Goal: Transaction & Acquisition: Purchase product/service

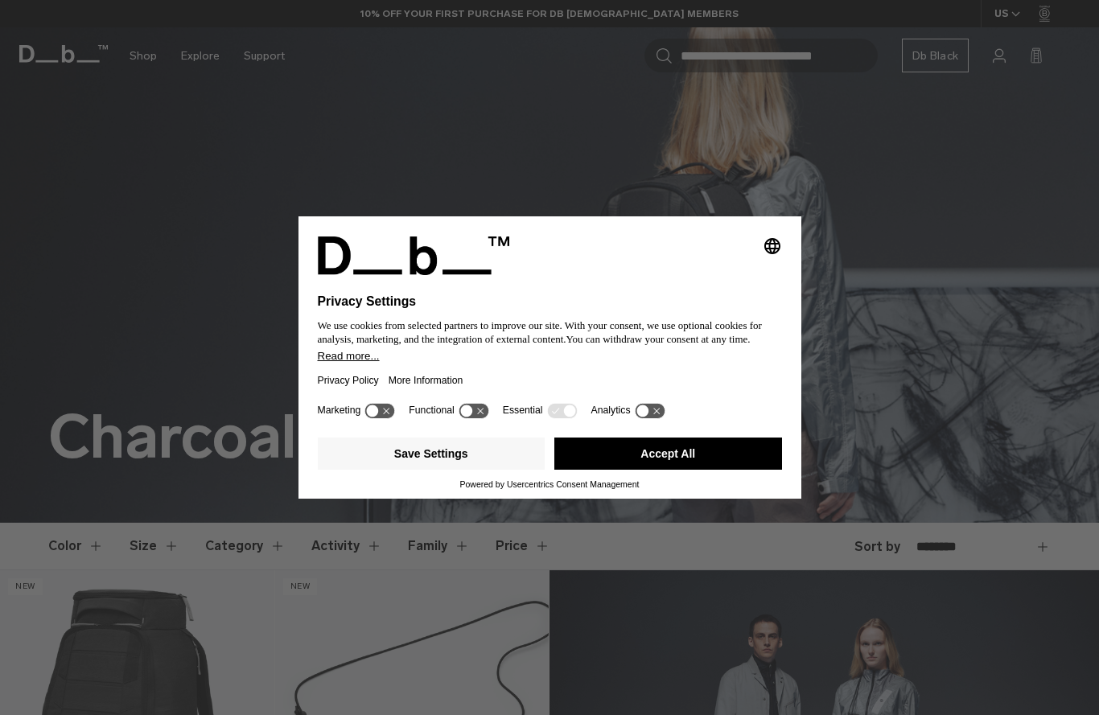
click at [662, 447] on button "Accept All" at bounding box center [669, 454] width 228 height 32
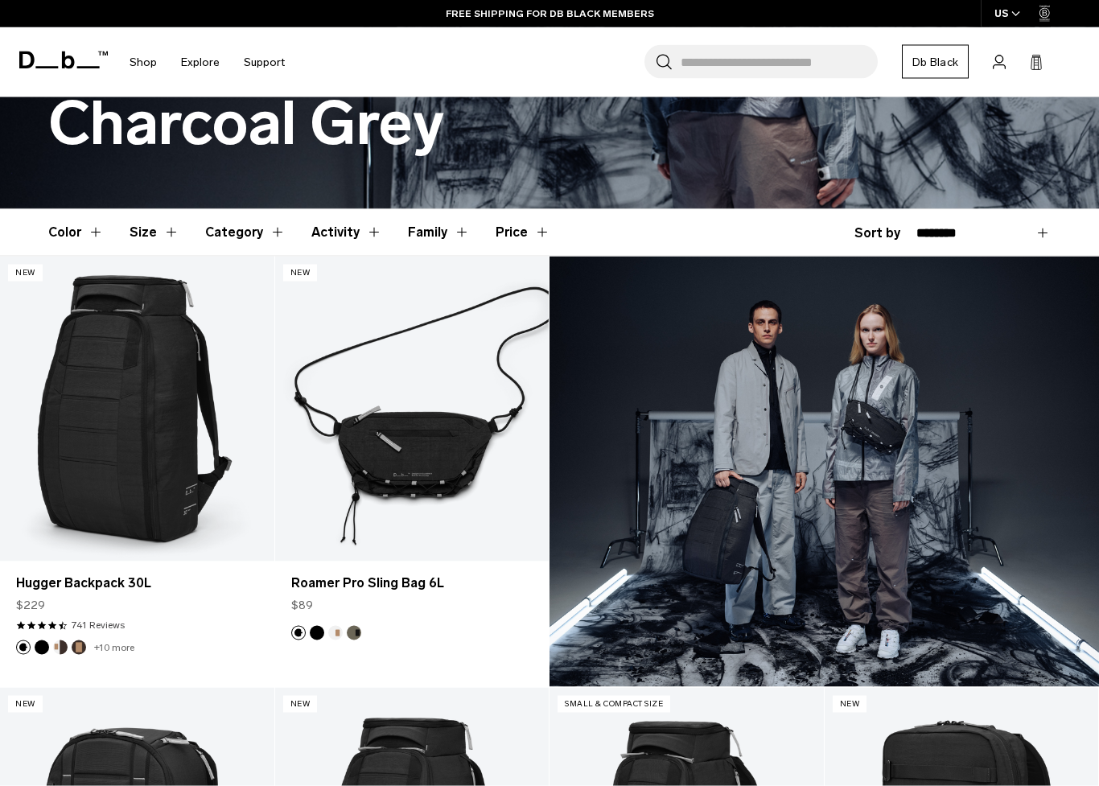
scroll to position [315, 0]
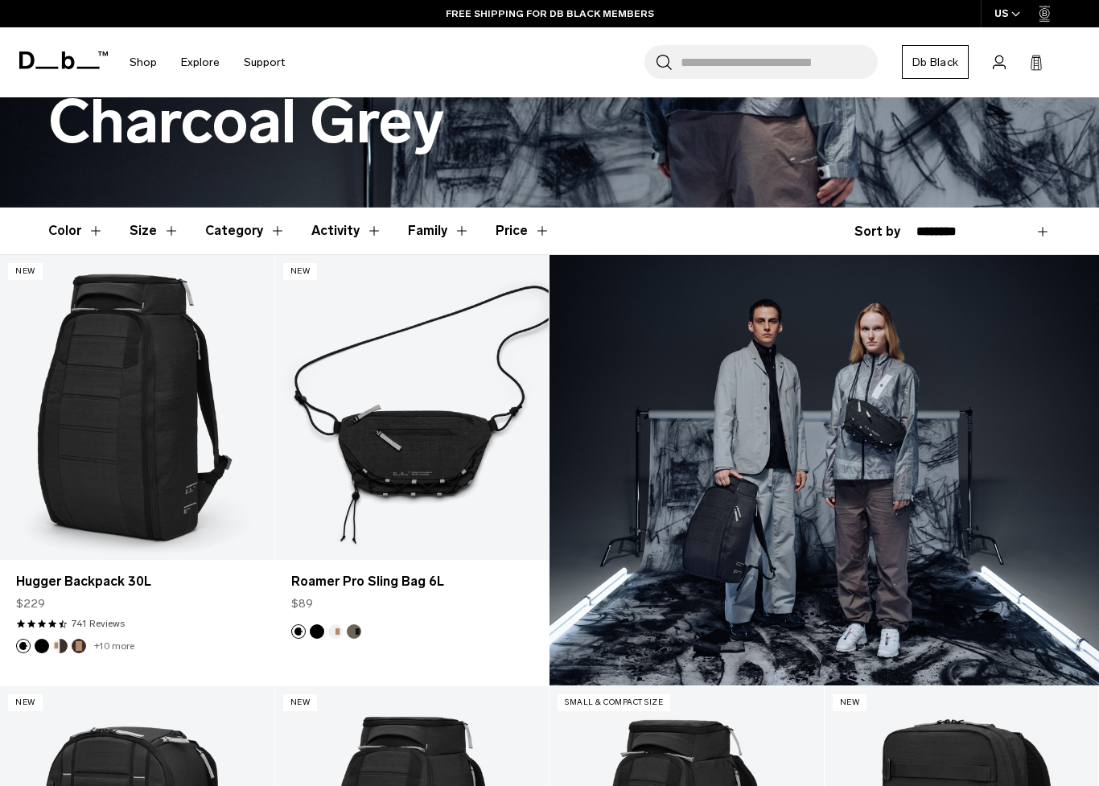
click at [228, 133] on h1 "Charcoal Grey" at bounding box center [246, 122] width 396 height 67
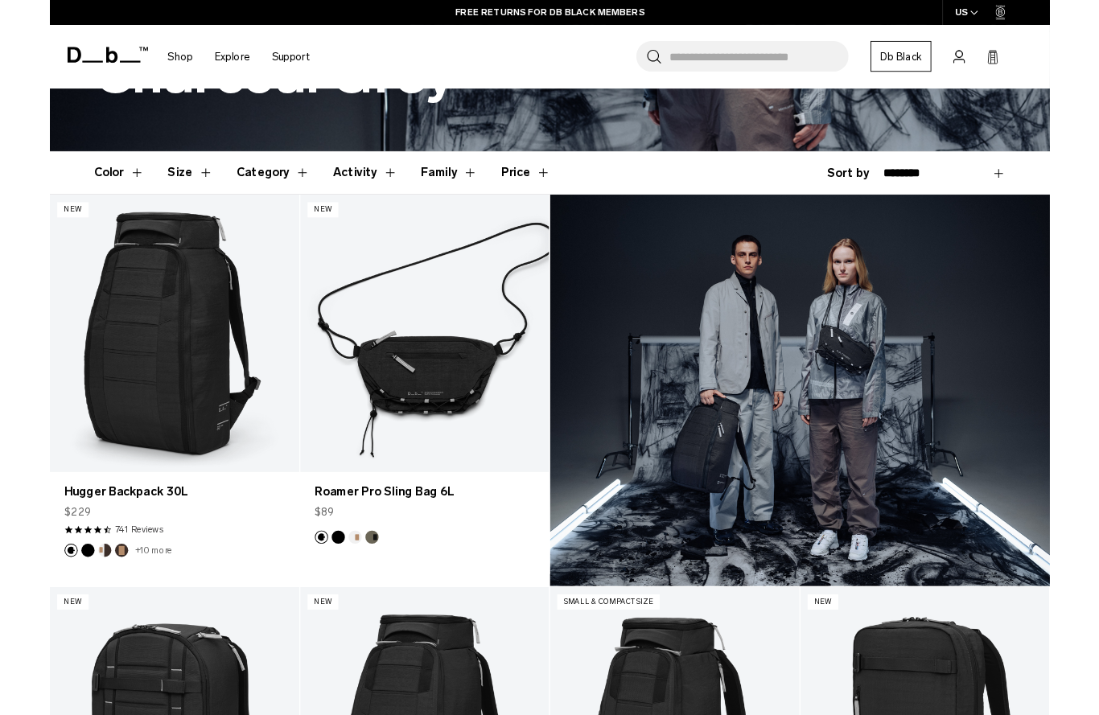
scroll to position [356, 0]
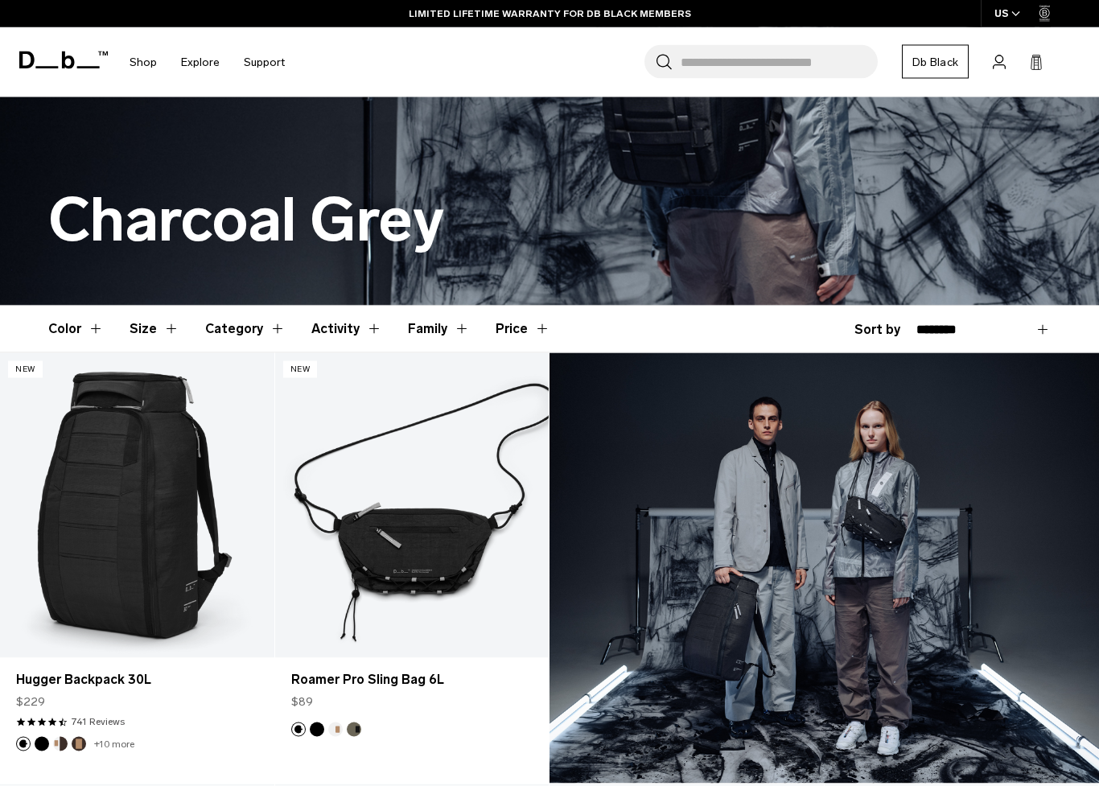
click at [251, 324] on button "Category" at bounding box center [245, 329] width 80 height 47
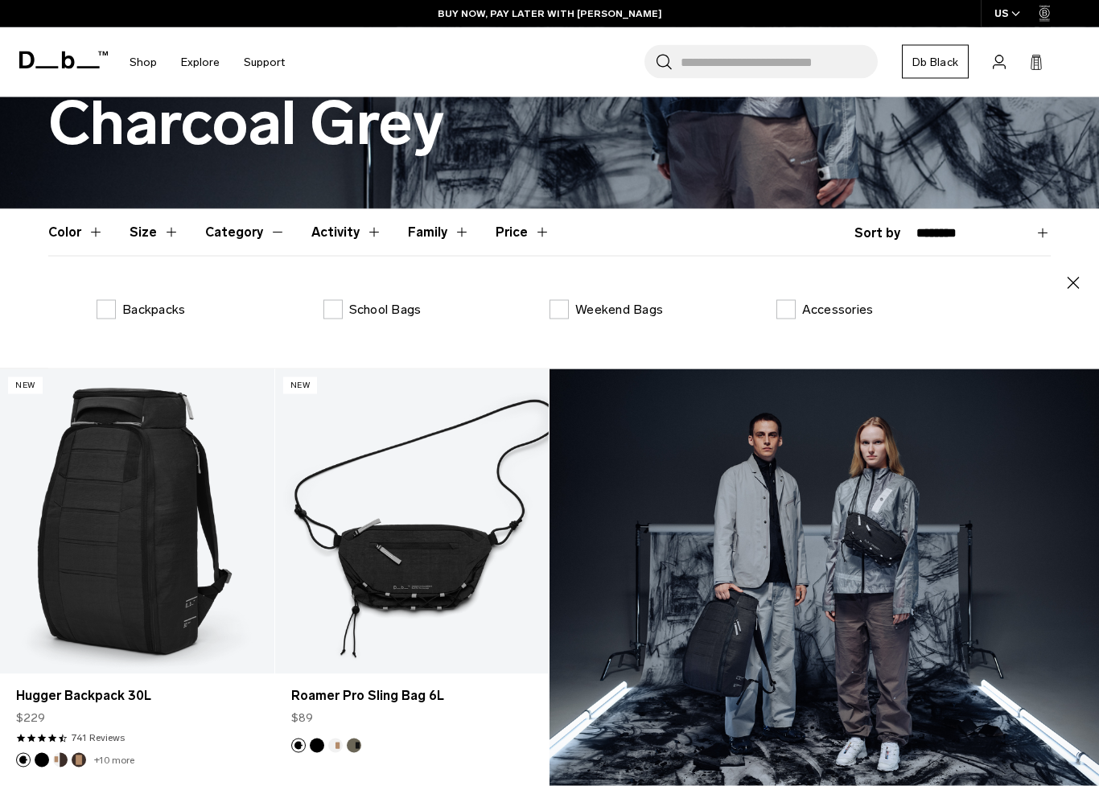
scroll to position [315, 0]
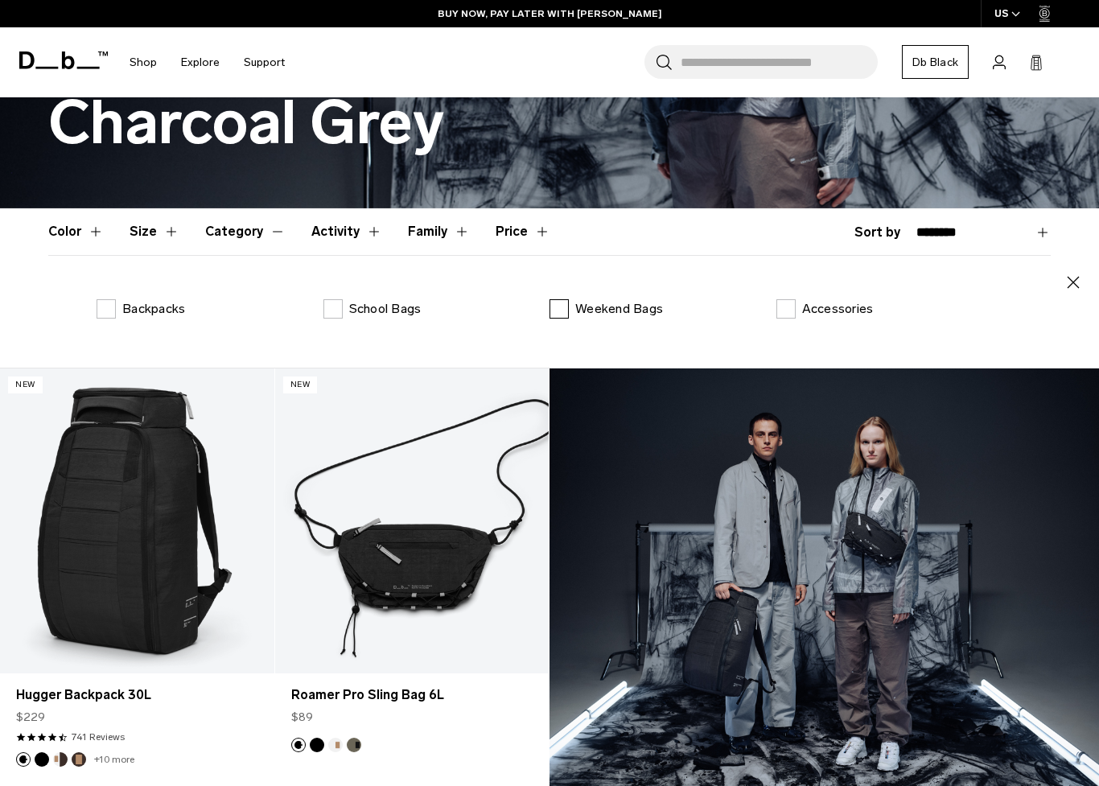
click at [559, 310] on label "Weekend Bags" at bounding box center [606, 308] width 113 height 19
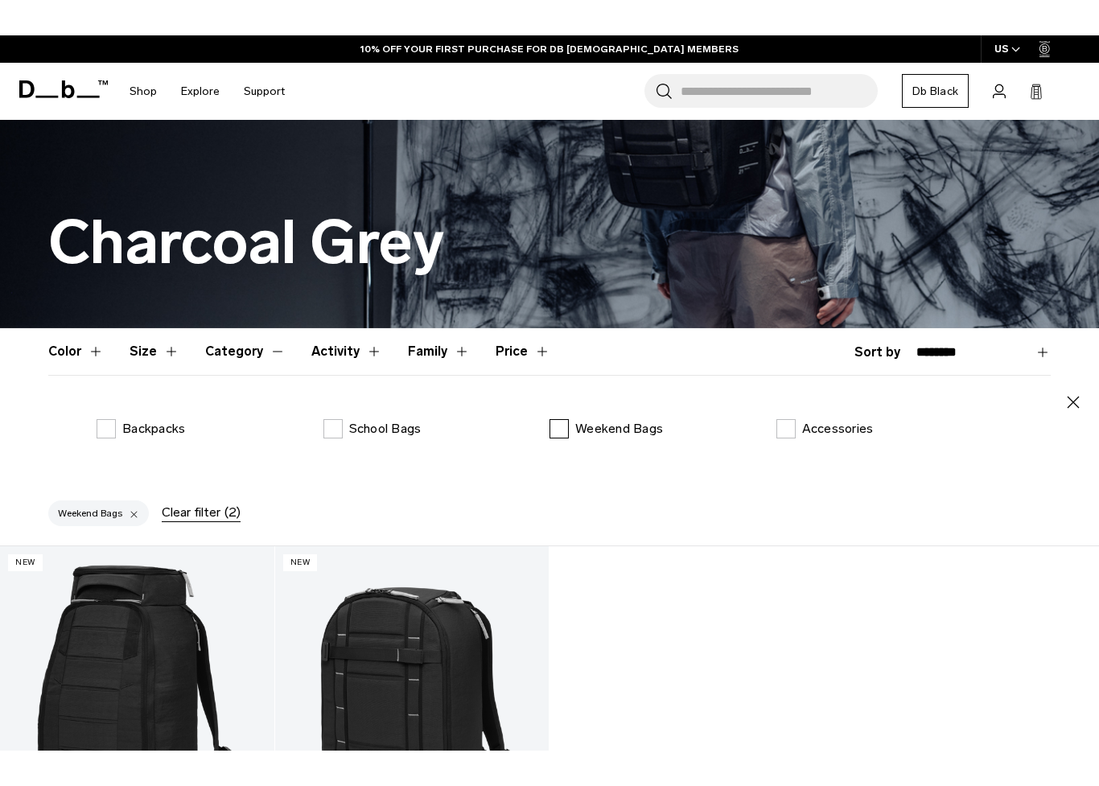
scroll to position [253, 0]
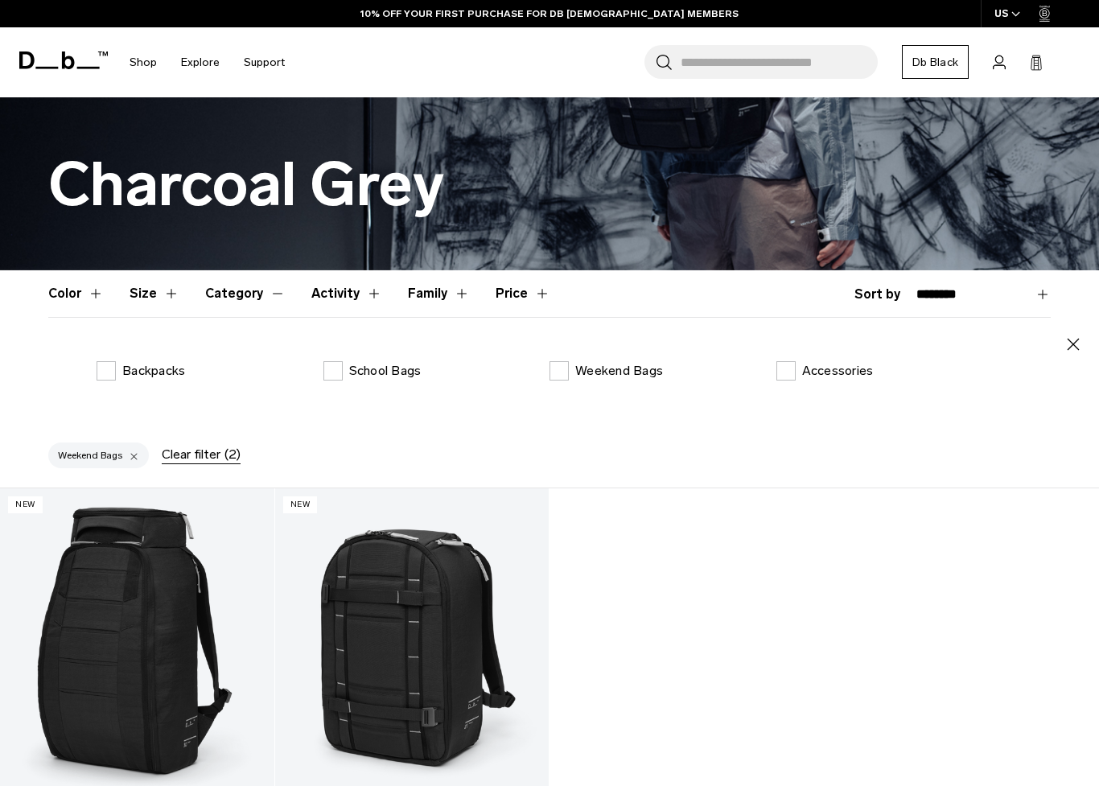
click at [330, 294] on button "Activity" at bounding box center [346, 293] width 71 height 47
click at [244, 288] on button "Category" at bounding box center [245, 293] width 80 height 47
click at [815, 377] on p "Accessories" at bounding box center [838, 370] width 72 height 19
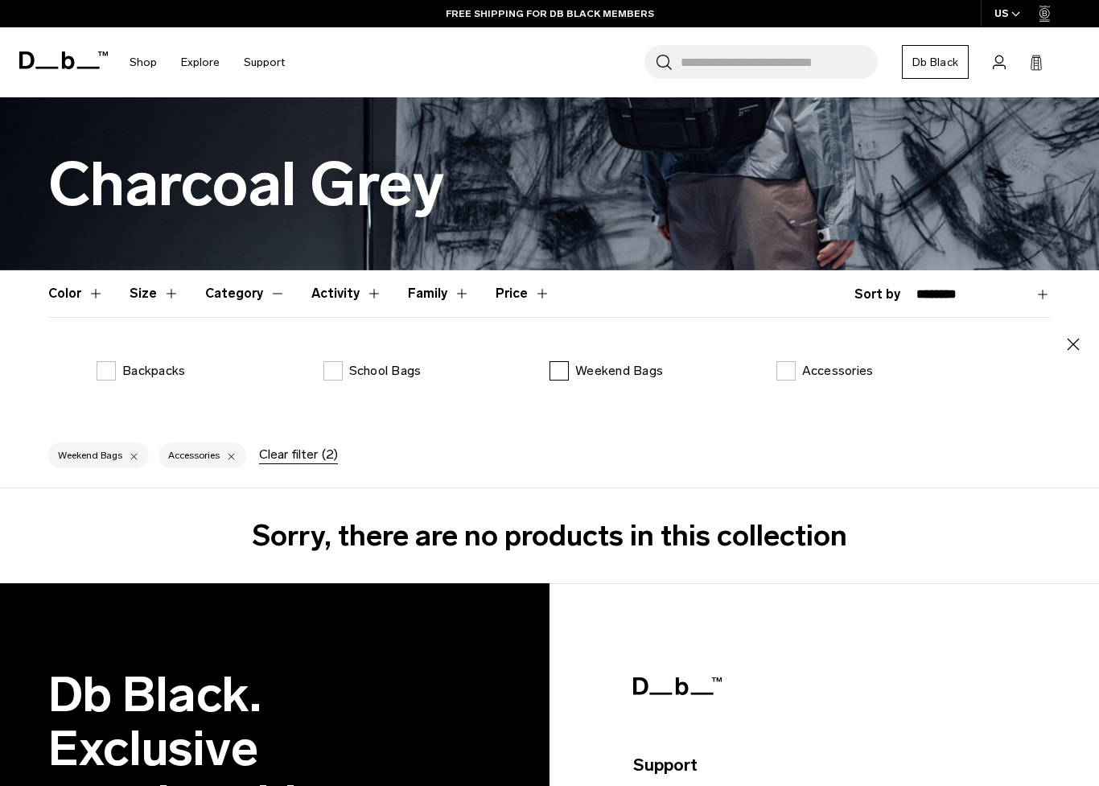
click at [566, 379] on label "Weekend Bags" at bounding box center [606, 370] width 113 height 19
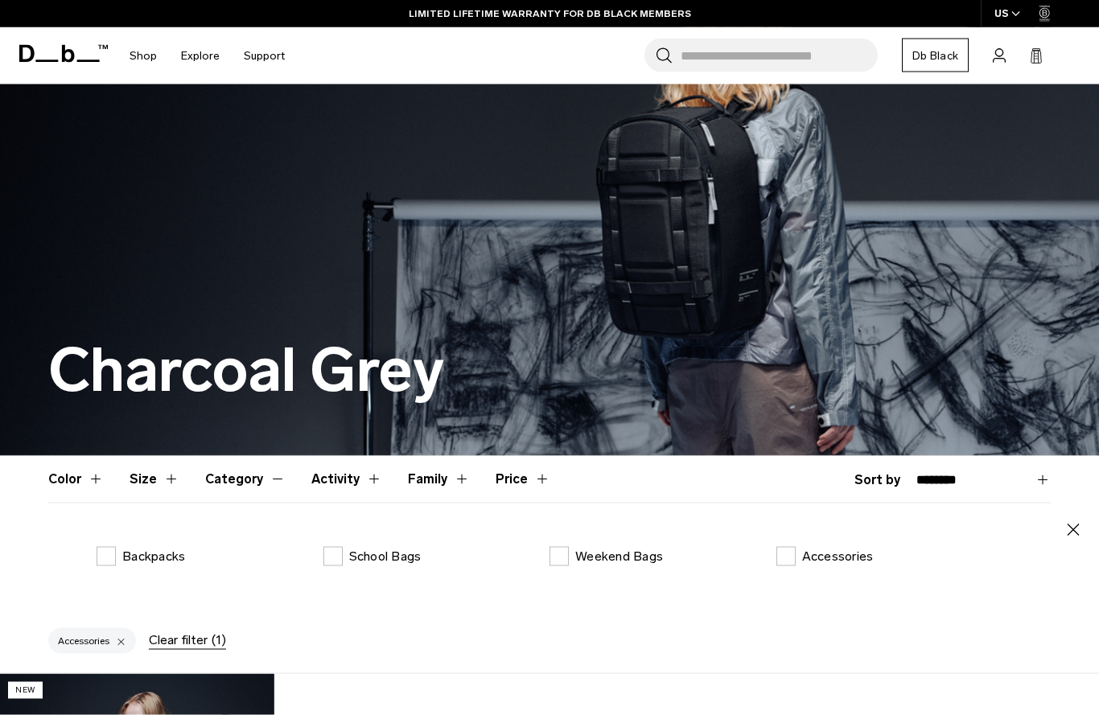
scroll to position [63, 0]
